Goal: Task Accomplishment & Management: Manage account settings

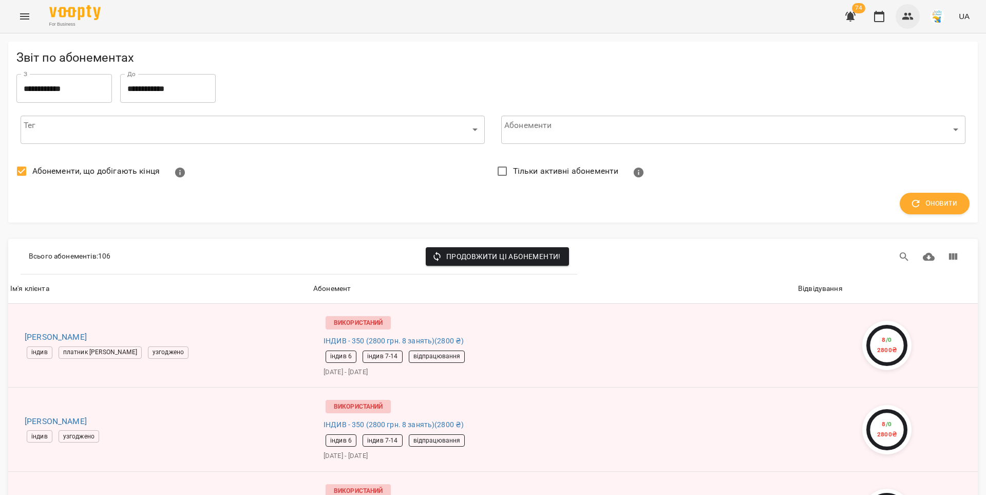
drag, startPoint x: 873, startPoint y: 20, endPoint x: 902, endPoint y: 19, distance: 28.8
click at [874, 19] on icon "button" at bounding box center [879, 16] width 12 height 12
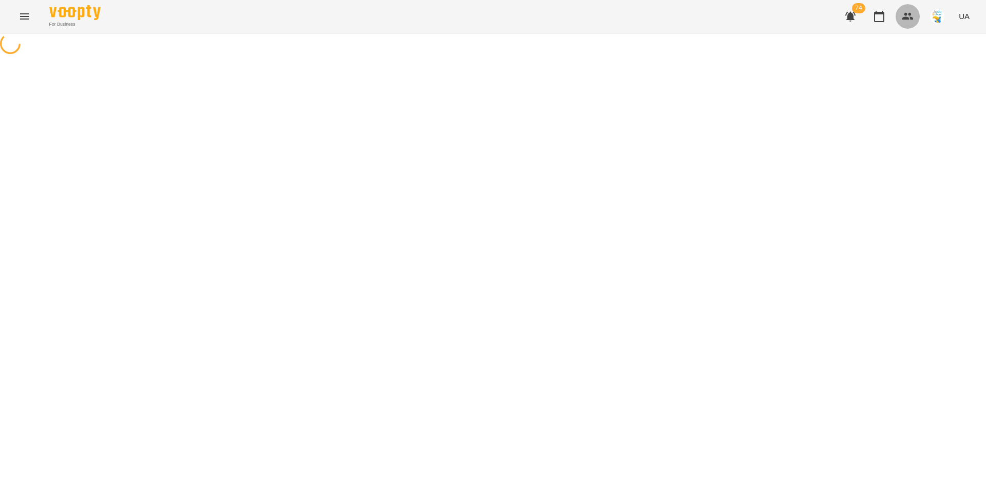
click at [908, 20] on icon "button" at bounding box center [908, 16] width 12 height 12
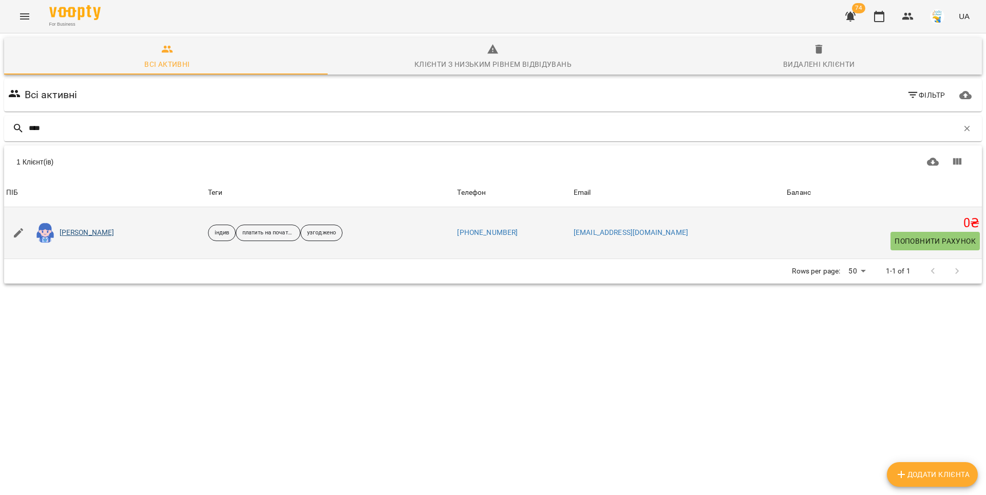
type input "****"
click at [73, 235] on link "[PERSON_NAME]" at bounding box center [87, 233] width 55 height 10
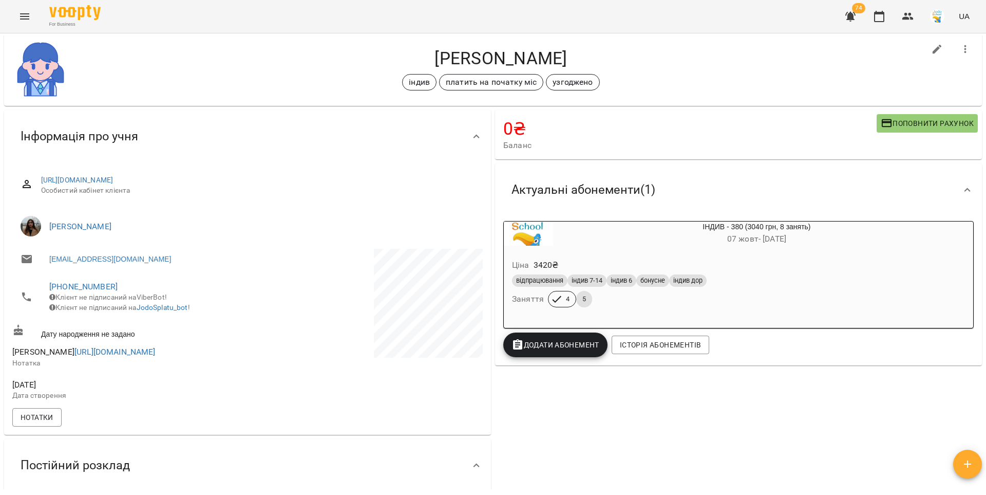
scroll to position [7, 0]
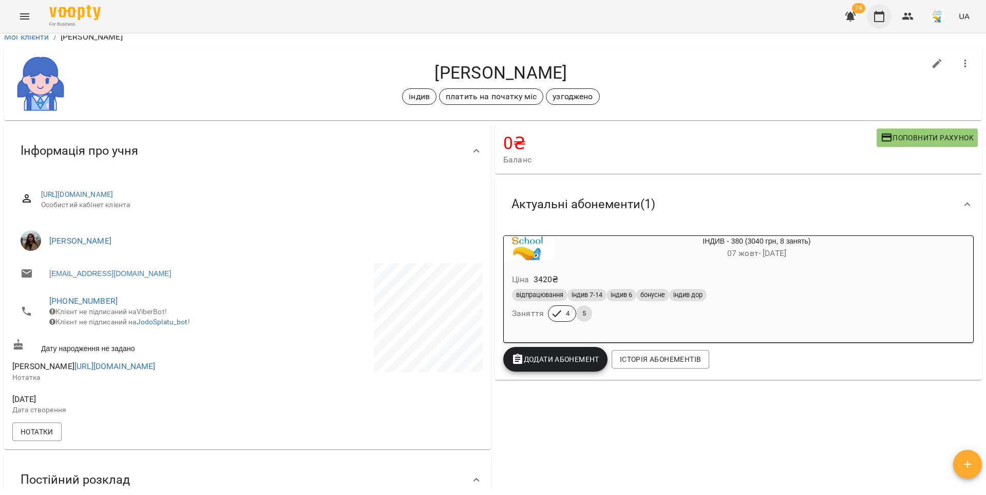
click at [884, 20] on icon "button" at bounding box center [879, 16] width 10 height 11
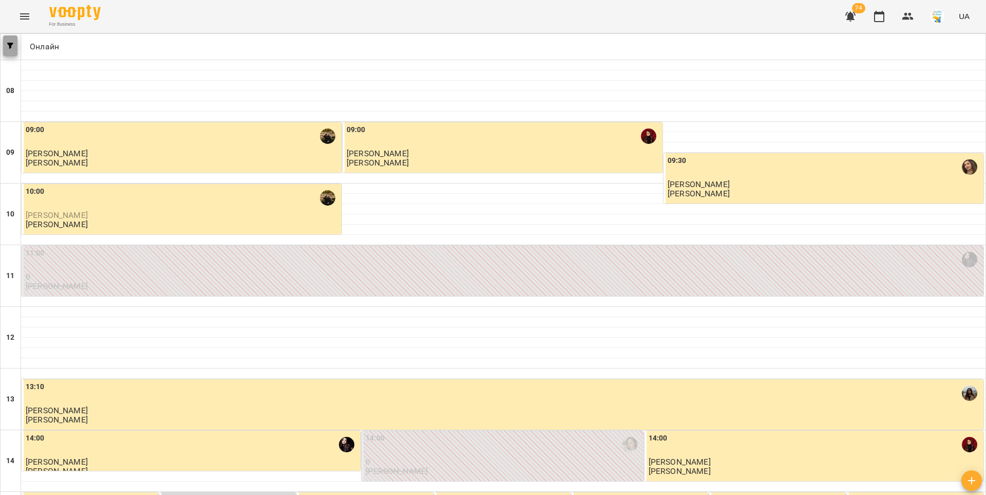
click at [15, 52] on button "button" at bounding box center [10, 45] width 14 height 21
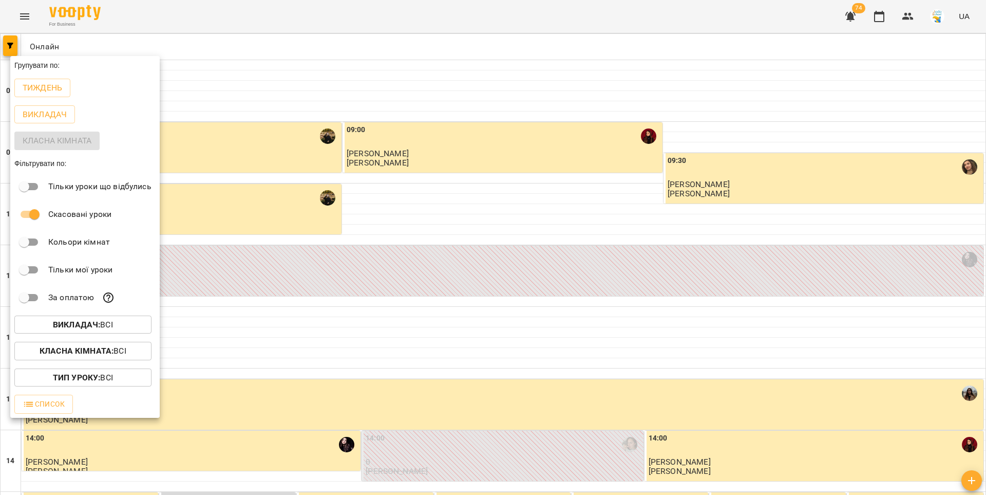
click at [67, 331] on p "Викладач : Всі" at bounding box center [83, 324] width 60 height 12
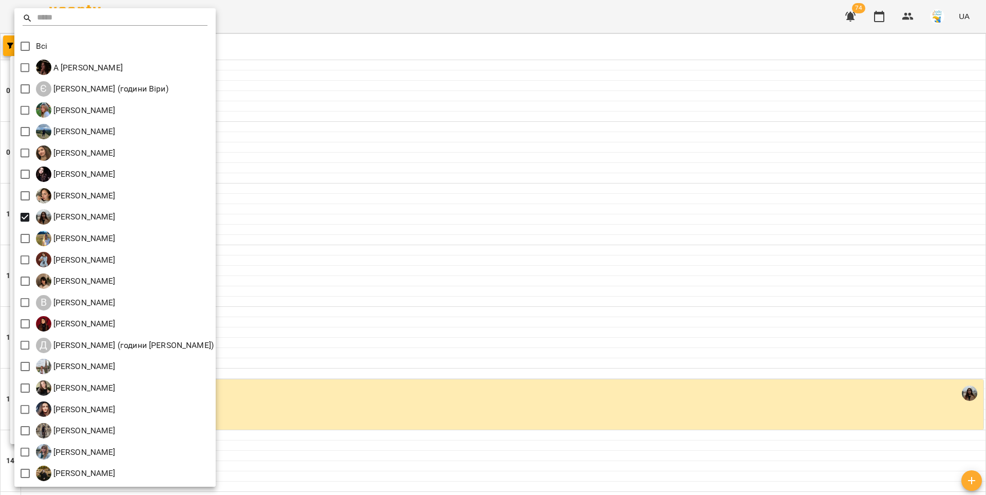
click at [471, 171] on div at bounding box center [493, 247] width 986 height 495
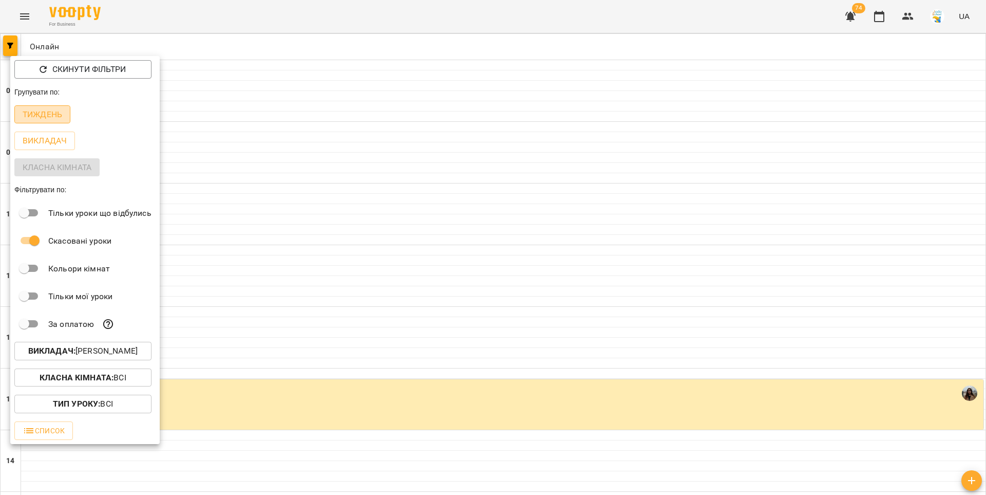
click at [68, 115] on button "Тиждень" at bounding box center [42, 114] width 56 height 18
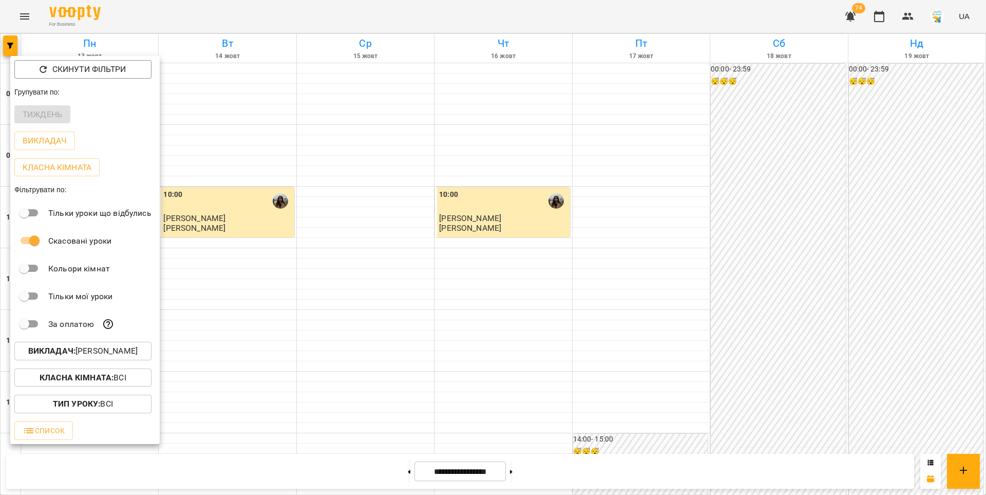
click at [603, 168] on div at bounding box center [493, 247] width 986 height 495
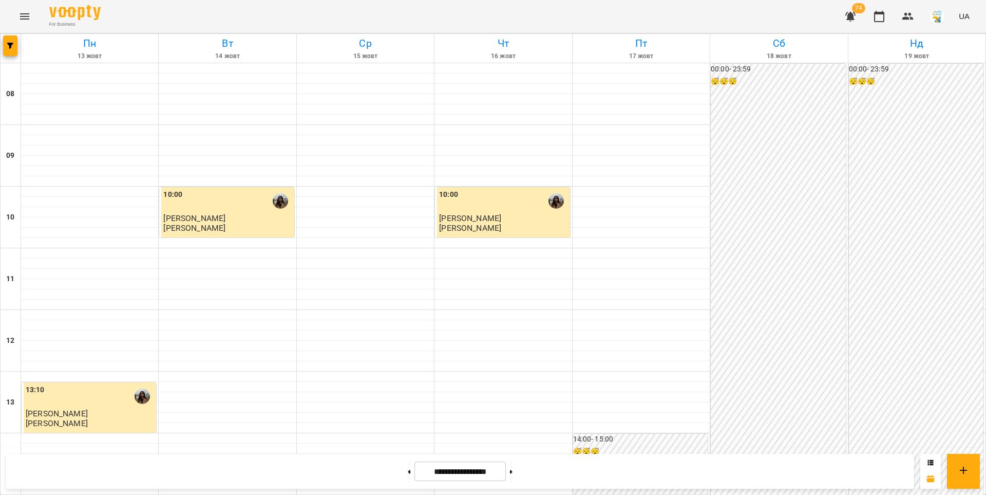
scroll to position [430, 0]
click at [513, 473] on icon at bounding box center [511, 472] width 3 height 4
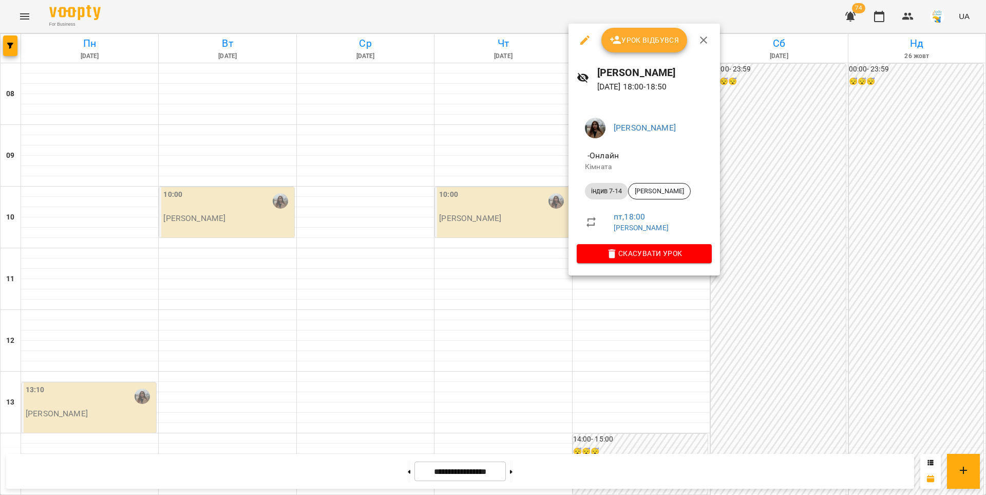
click at [607, 333] on div at bounding box center [493, 247] width 986 height 495
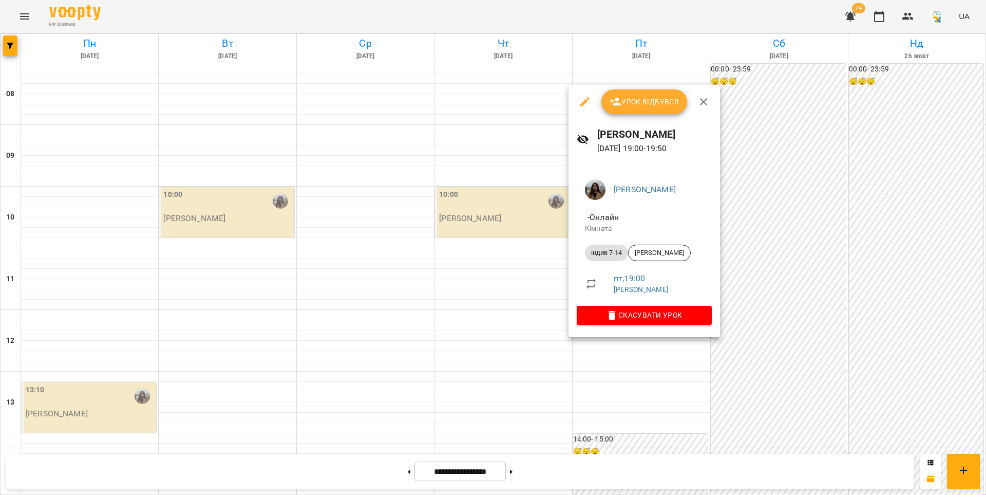
click at [523, 346] on div at bounding box center [493, 247] width 986 height 495
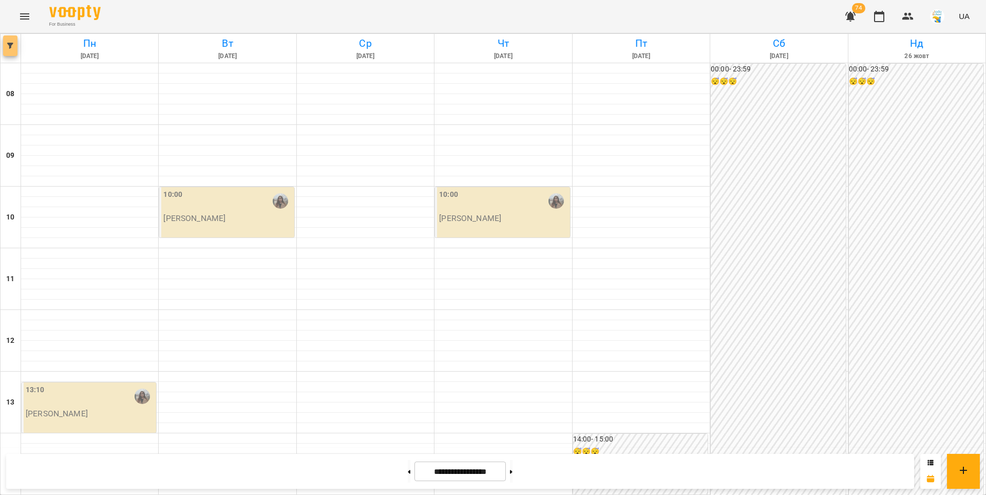
click at [9, 48] on icon "button" at bounding box center [10, 46] width 6 height 6
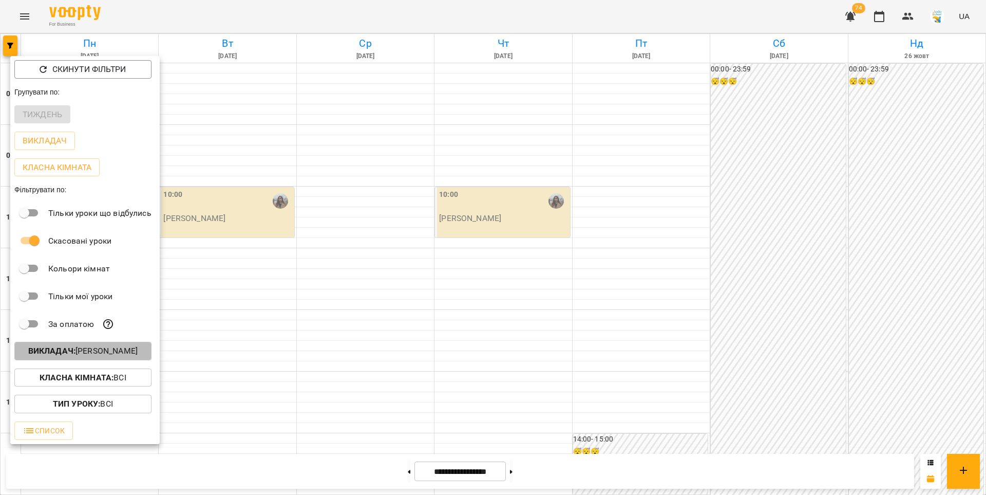
click at [91, 353] on p "Викладач : [PERSON_NAME]" at bounding box center [82, 351] width 109 height 12
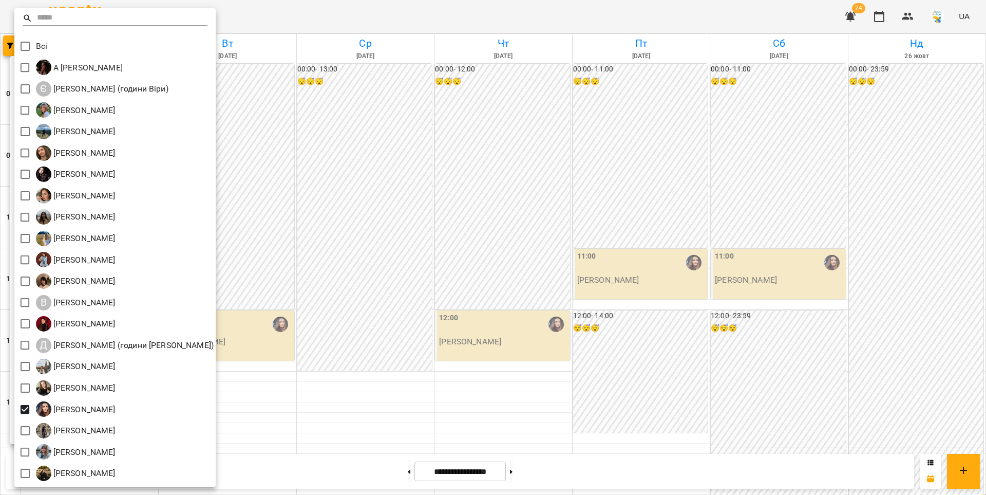
click at [323, 283] on div at bounding box center [493, 247] width 986 height 495
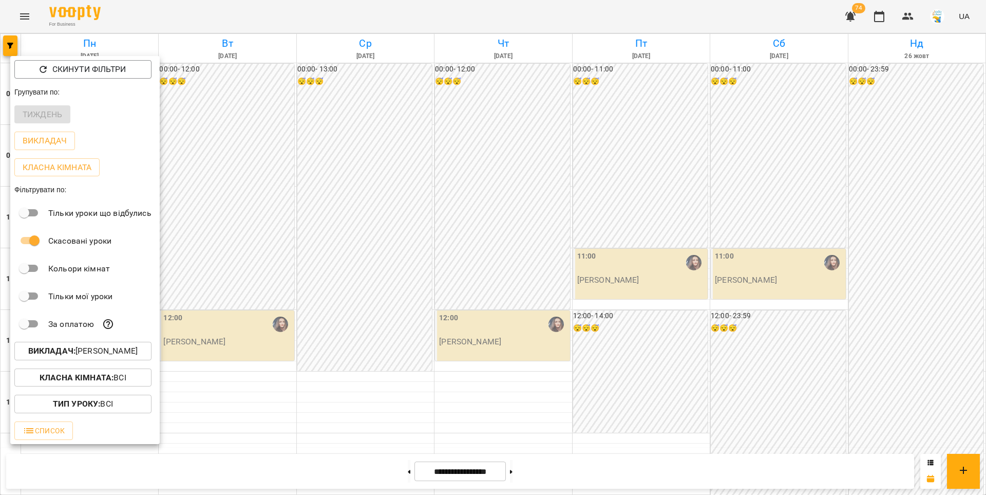
click at [263, 317] on div at bounding box center [493, 247] width 986 height 495
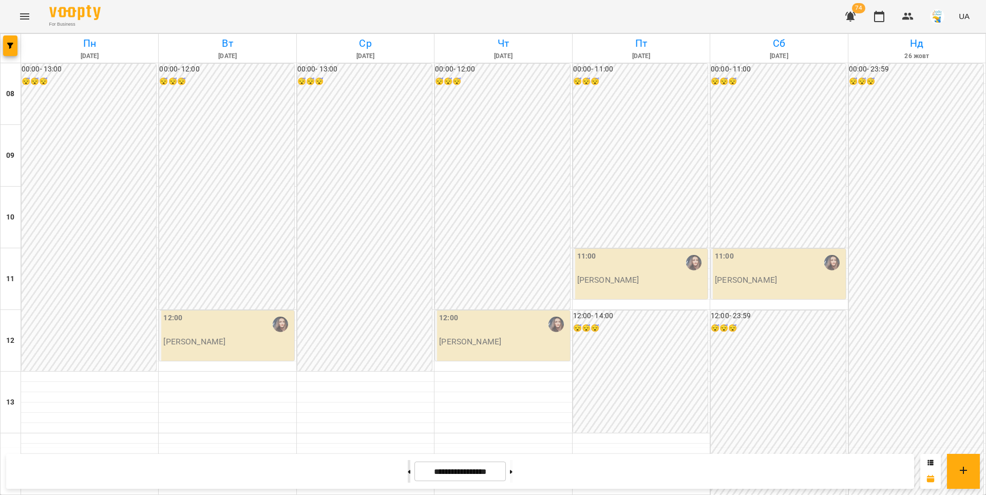
click at [408, 469] on button at bounding box center [409, 471] width 3 height 23
type input "**********"
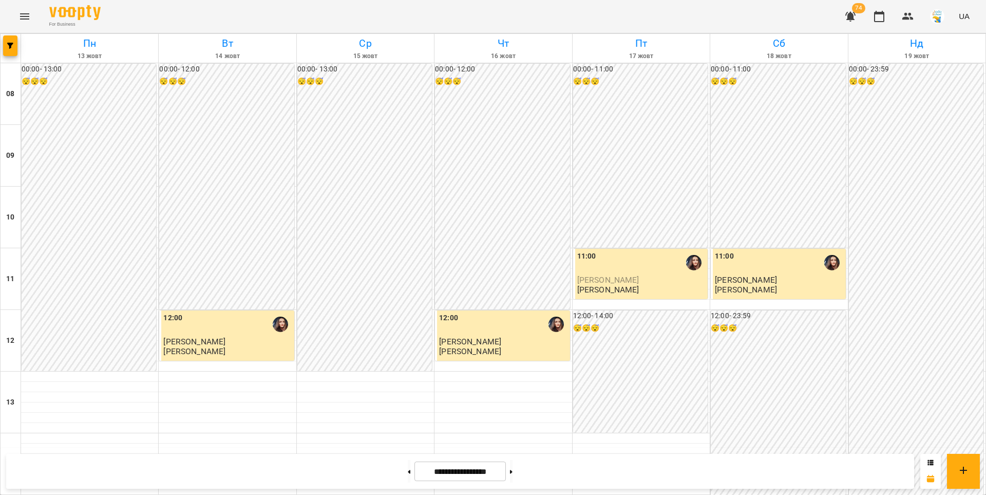
scroll to position [478, 0]
click at [8, 47] on icon "button" at bounding box center [10, 46] width 6 height 6
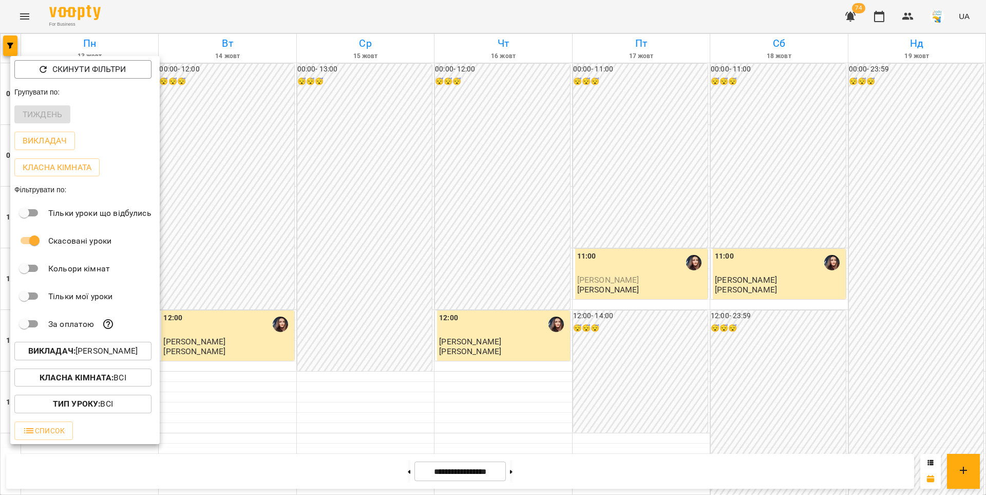
click at [111, 357] on p "Викладач : [PERSON_NAME]" at bounding box center [82, 351] width 109 height 12
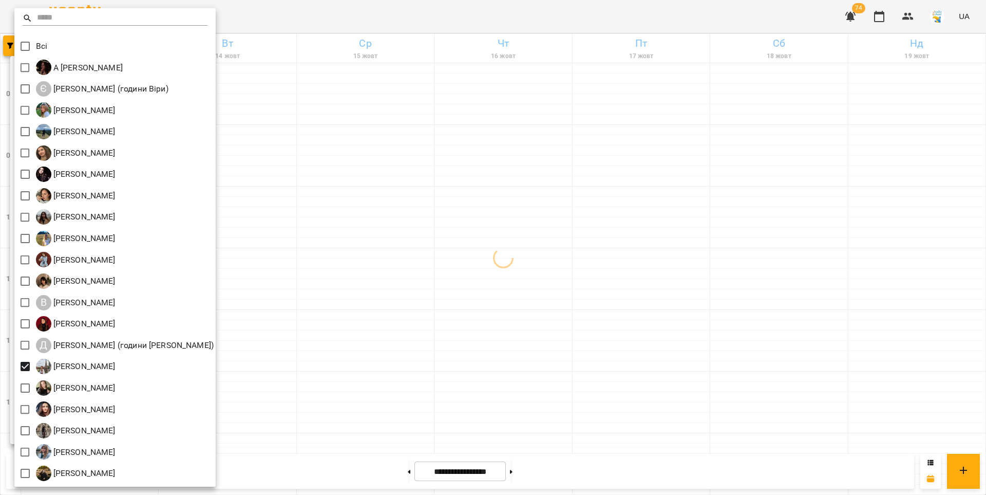
click at [270, 188] on div at bounding box center [493, 247] width 986 height 495
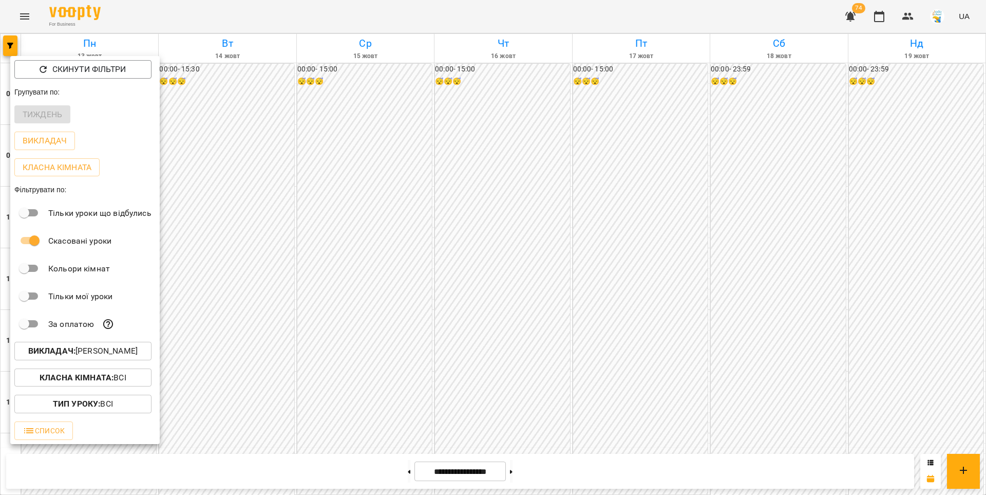
click at [270, 188] on div at bounding box center [493, 247] width 986 height 495
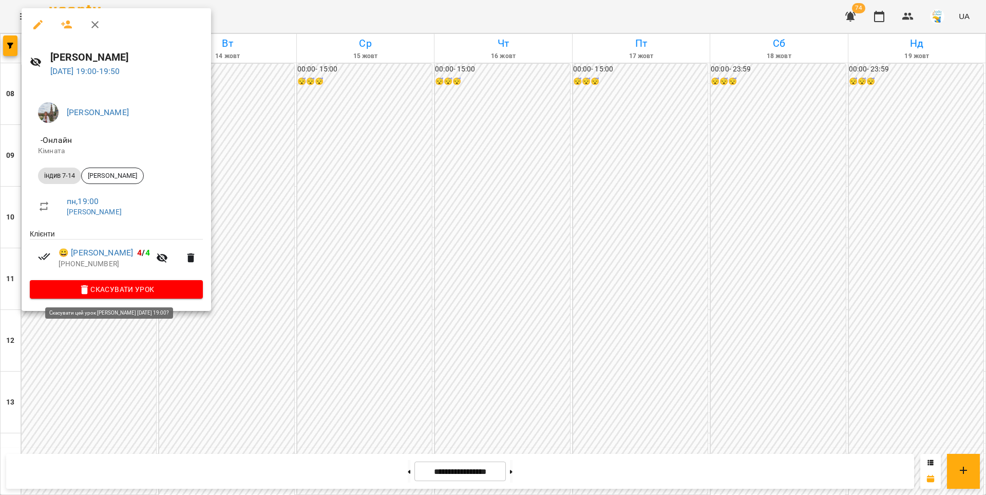
click at [154, 295] on span "Скасувати Урок" at bounding box center [116, 289] width 157 height 12
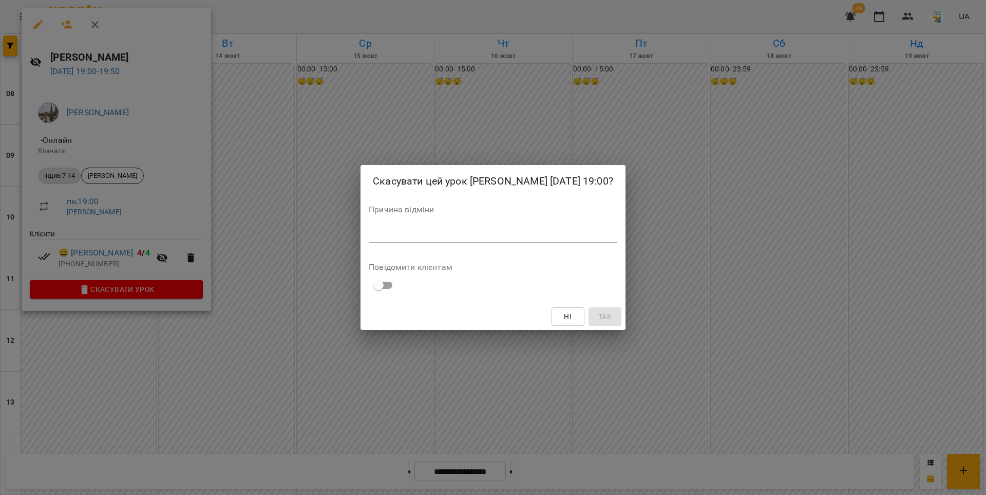
click at [369, 238] on textarea at bounding box center [493, 234] width 249 height 10
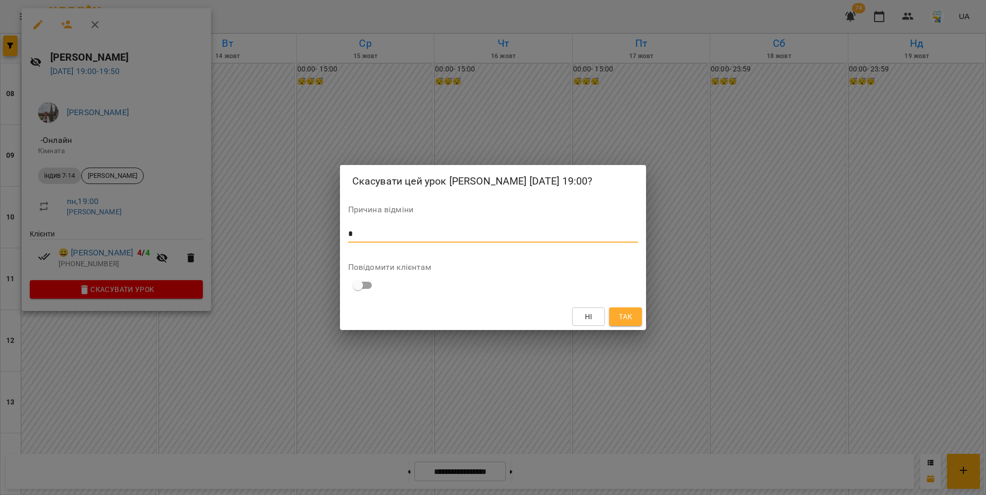
type textarea "*"
click at [629, 315] on span "Так" at bounding box center [625, 316] width 13 height 12
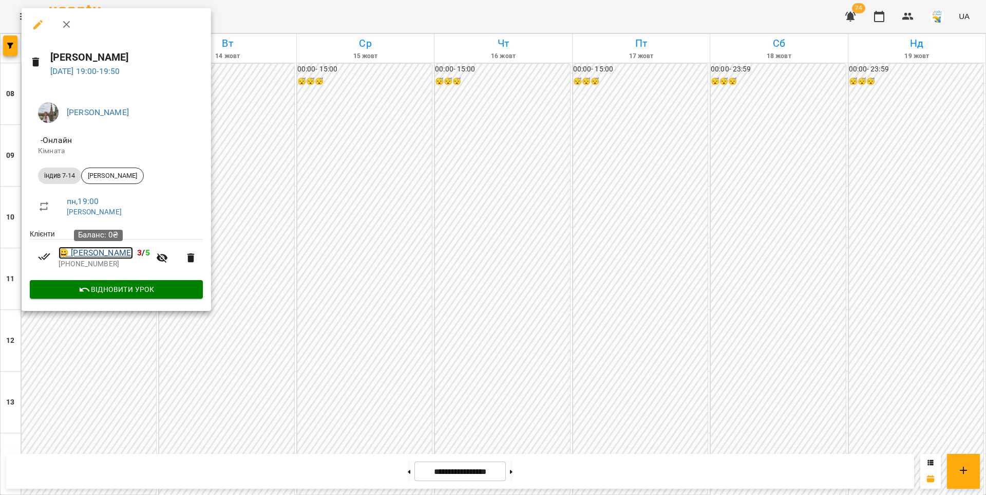
click at [112, 255] on link "😀 Софія Плеханова" at bounding box center [96, 253] width 74 height 12
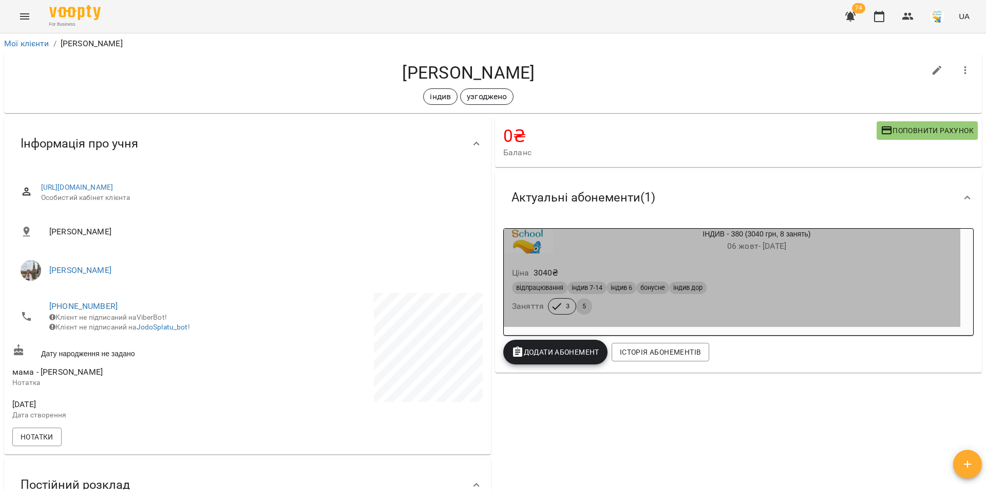
click at [617, 249] on h6 "06 жовт - 05 лист" at bounding box center [756, 246] width 407 height 14
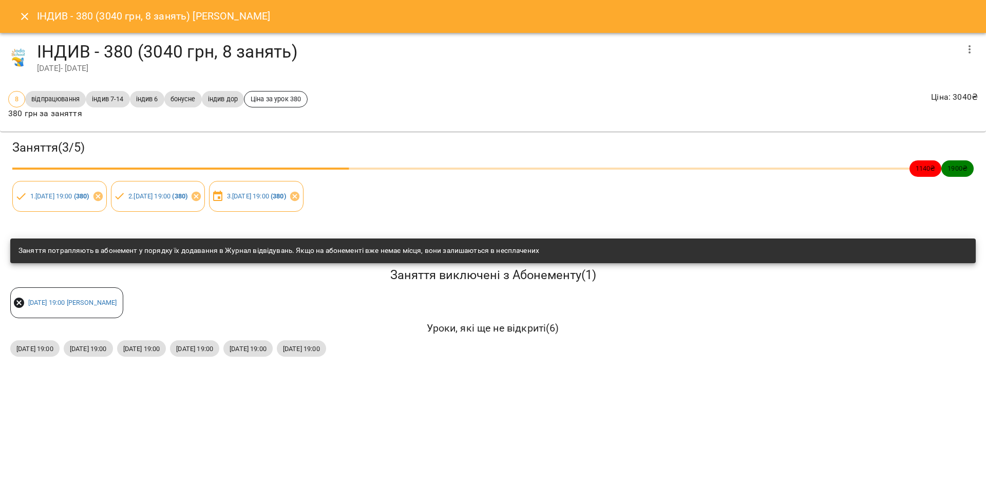
click at [30, 22] on icon "Close" at bounding box center [24, 16] width 12 height 12
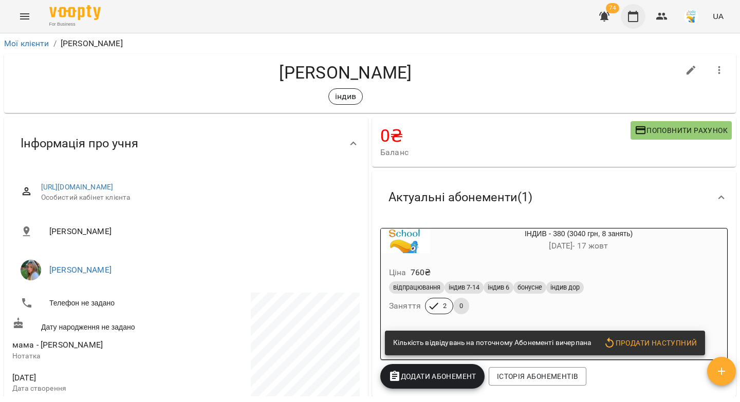
scroll to position [709, 0]
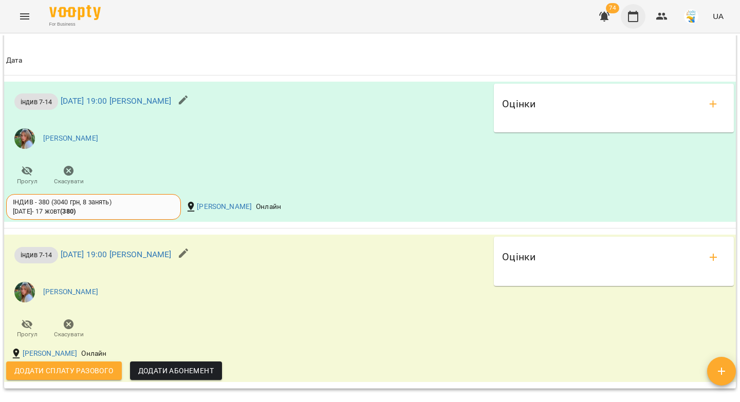
click at [633, 17] on icon "button" at bounding box center [633, 16] width 12 height 12
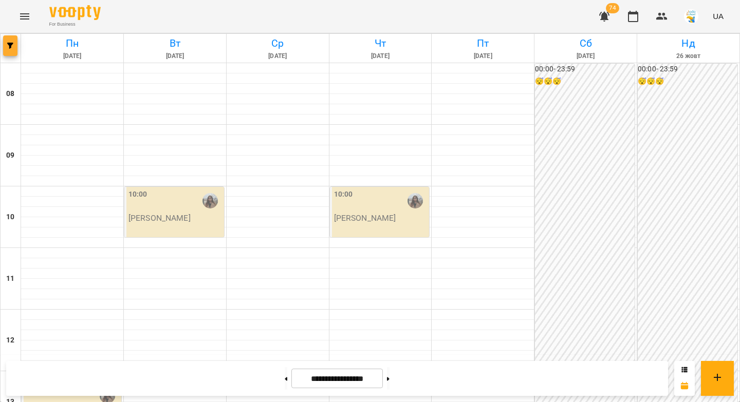
click at [14, 49] on button "button" at bounding box center [10, 45] width 14 height 21
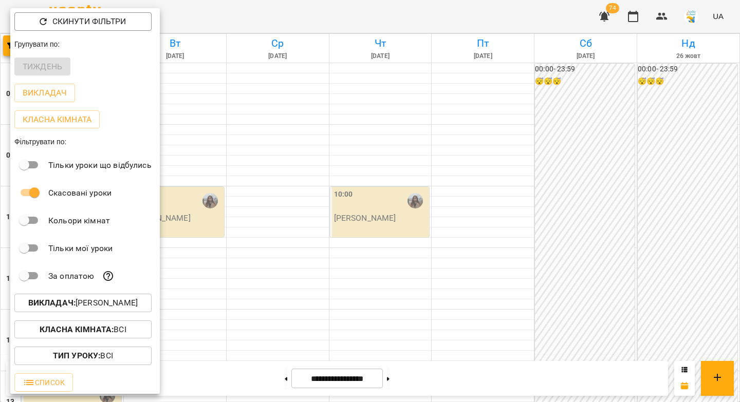
click at [66, 308] on b "Викладач :" at bounding box center [51, 303] width 47 height 10
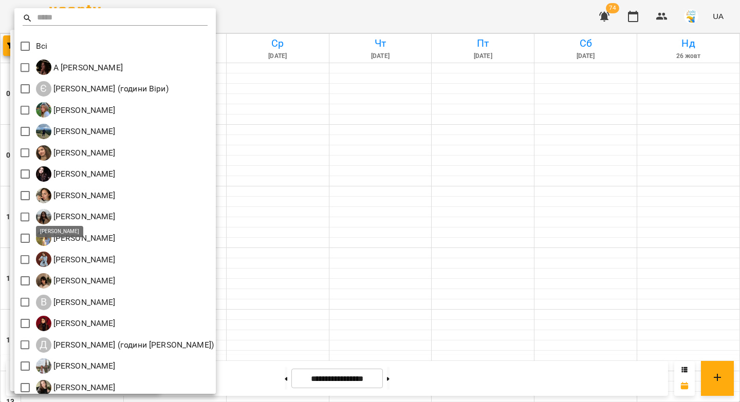
scroll to position [113, 0]
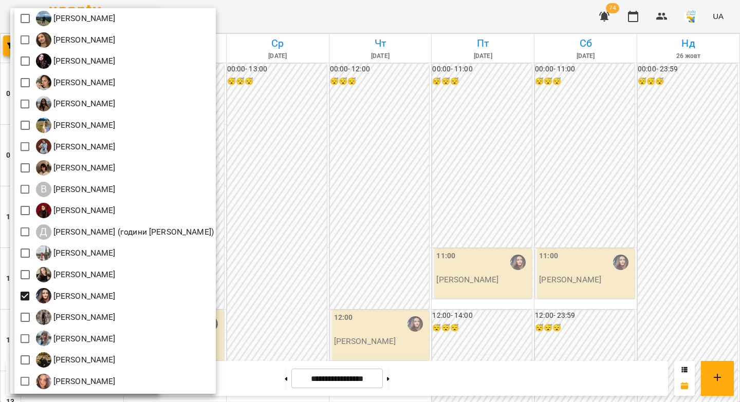
click at [334, 248] on div at bounding box center [370, 201] width 740 height 402
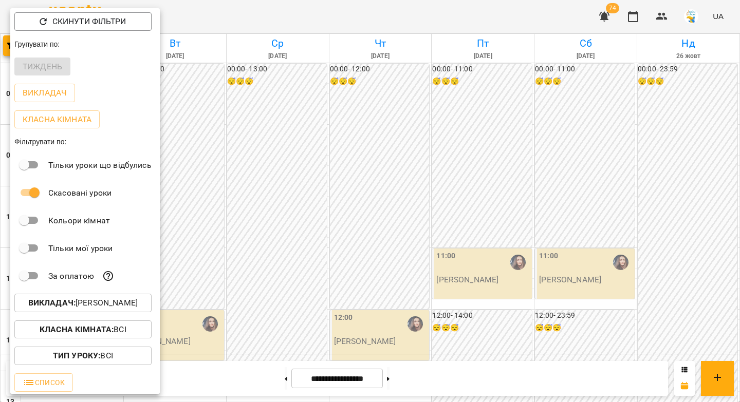
click at [329, 253] on div at bounding box center [370, 201] width 740 height 402
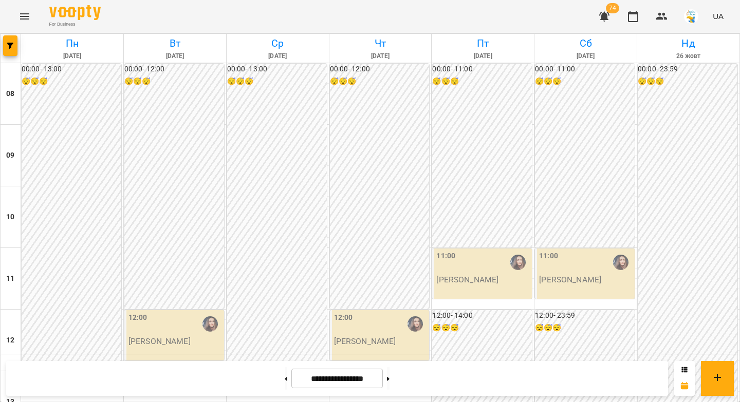
scroll to position [270, 0]
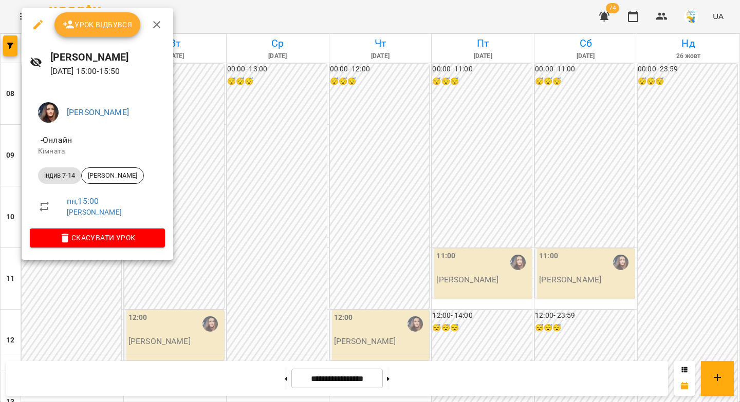
click at [250, 252] on div at bounding box center [370, 201] width 740 height 402
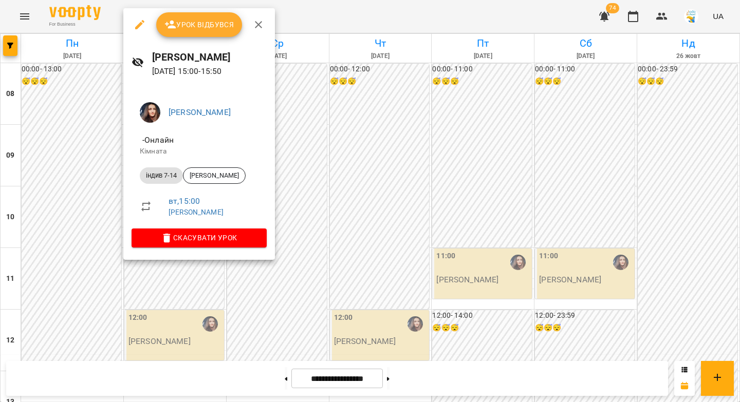
click at [298, 250] on div at bounding box center [370, 201] width 740 height 402
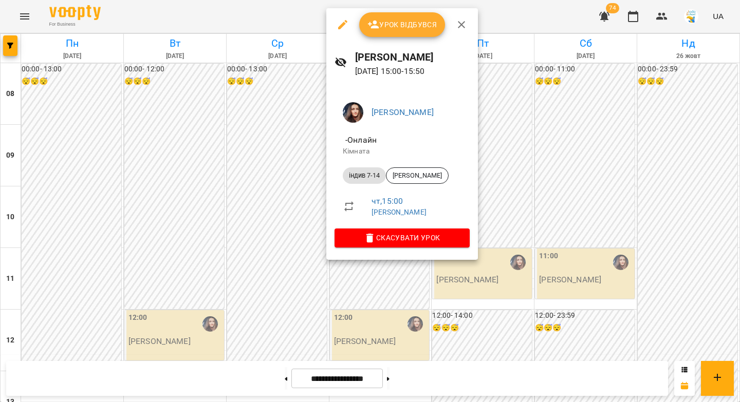
click at [278, 255] on div at bounding box center [370, 201] width 740 height 402
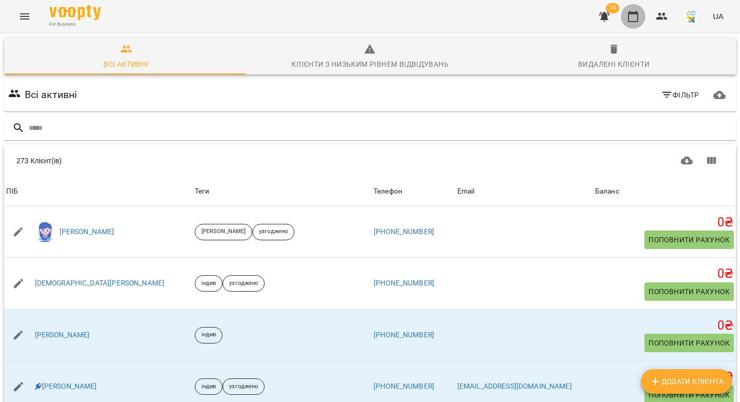
click at [635, 18] on icon "button" at bounding box center [633, 16] width 12 height 12
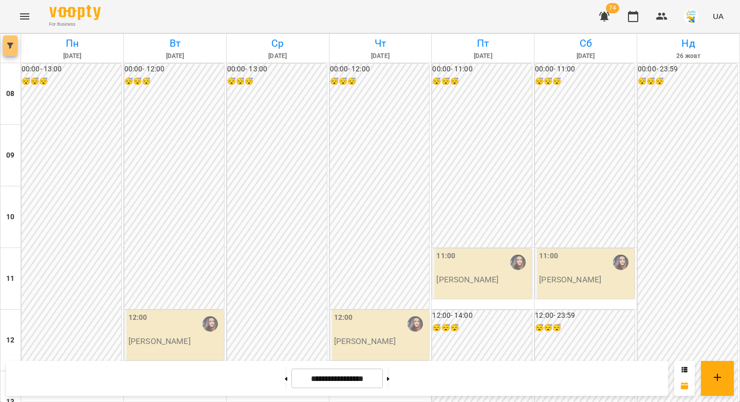
click at [12, 50] on button "button" at bounding box center [10, 45] width 14 height 21
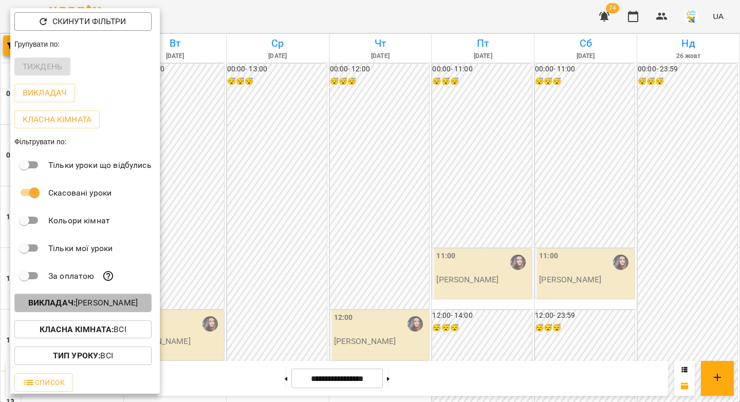
click at [120, 309] on p "Викладач : [PERSON_NAME]" at bounding box center [82, 303] width 109 height 12
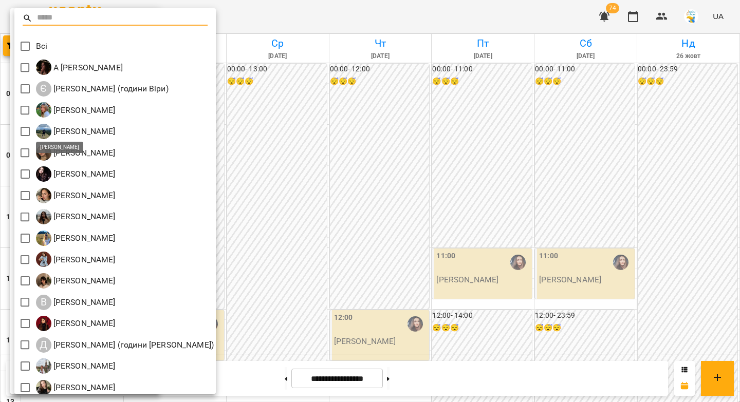
scroll to position [113, 0]
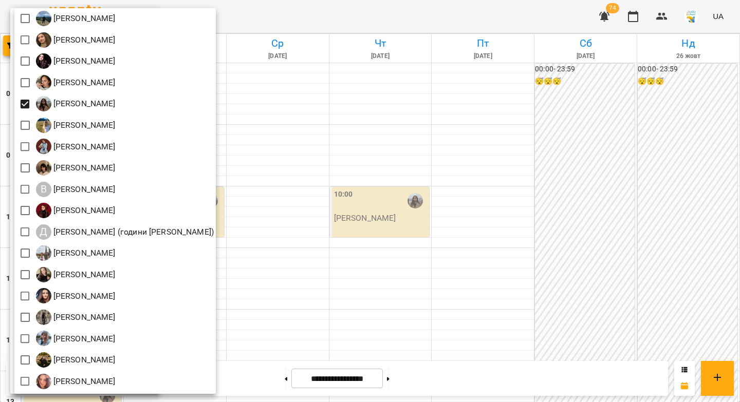
click at [315, 183] on div at bounding box center [370, 201] width 740 height 402
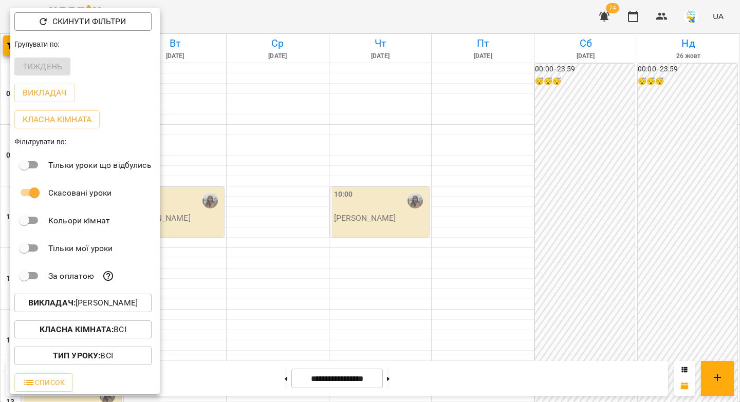
click at [312, 194] on div at bounding box center [370, 201] width 740 height 402
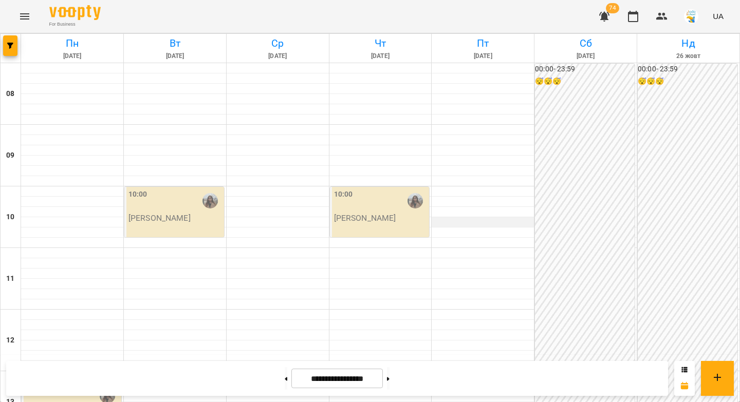
scroll to position [570, 0]
